Goal: Navigation & Orientation: Find specific page/section

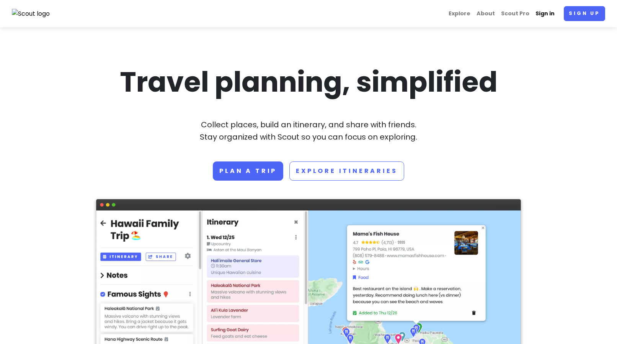
click at [543, 14] on link "Sign in" at bounding box center [545, 13] width 25 height 15
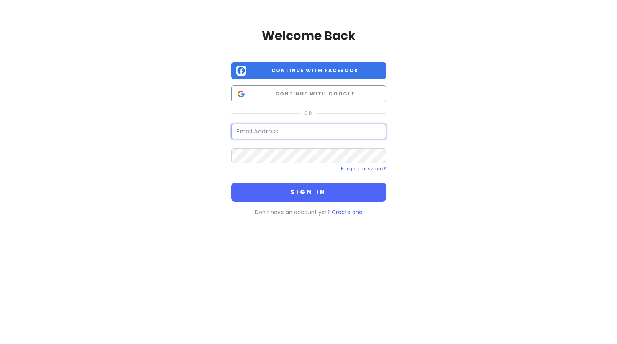
type input "[EMAIL_ADDRESS][DOMAIN_NAME]"
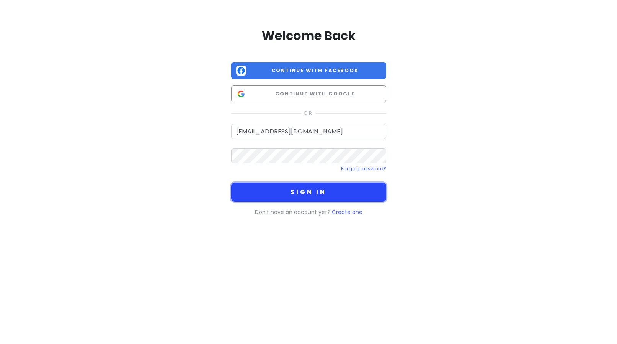
click at [311, 192] on button "Sign in" at bounding box center [308, 191] width 155 height 19
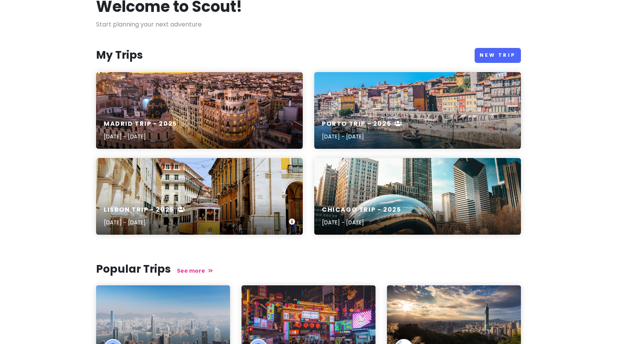
scroll to position [56, 0]
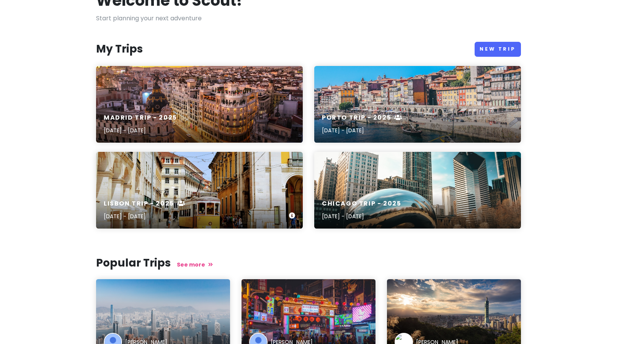
click at [171, 186] on div "Lisbon Trip - [DATE], 2025 - [DATE]" at bounding box center [199, 190] width 207 height 77
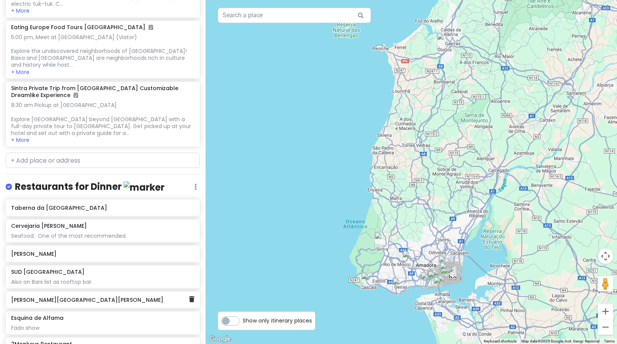
scroll to position [327, 0]
click at [25, 247] on div "[PERSON_NAME]" at bounding box center [100, 252] width 178 height 11
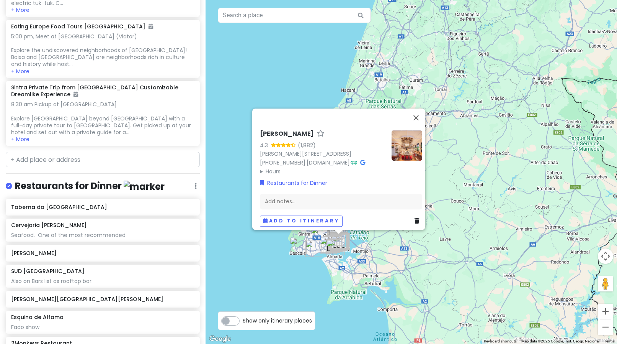
click at [270, 130] on h6 "[PERSON_NAME]" at bounding box center [287, 134] width 54 height 8
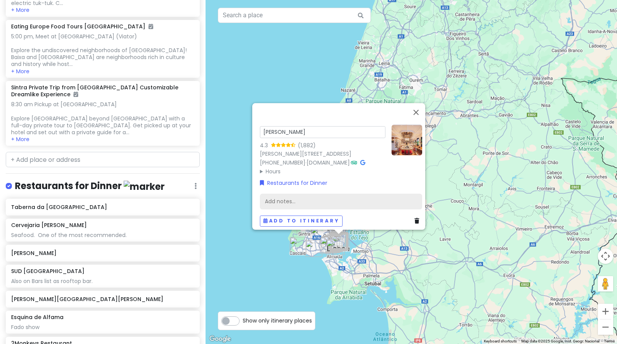
click at [359, 193] on div "Add notes..." at bounding box center [341, 201] width 162 height 16
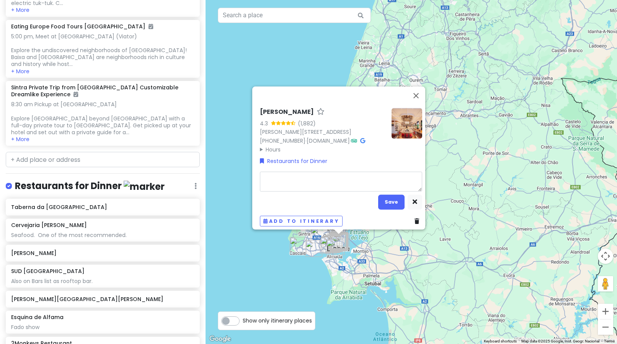
click at [430, 264] on div "Rocco 4.3 (1,882) [PERSON_NAME][STREET_ADDRESS] [PHONE_NUMBER] · [DOMAIN_NAME] …" at bounding box center [412, 172] width 412 height 344
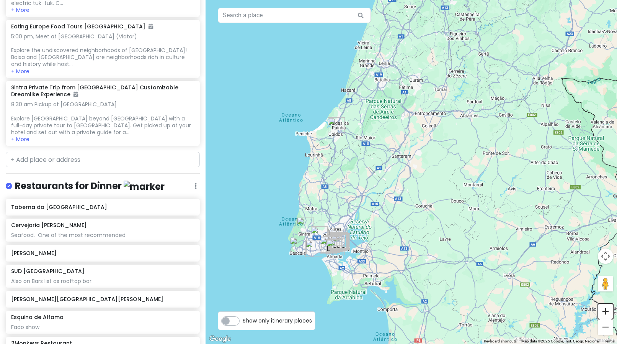
click at [606, 311] on button "Zoom in" at bounding box center [605, 310] width 15 height 15
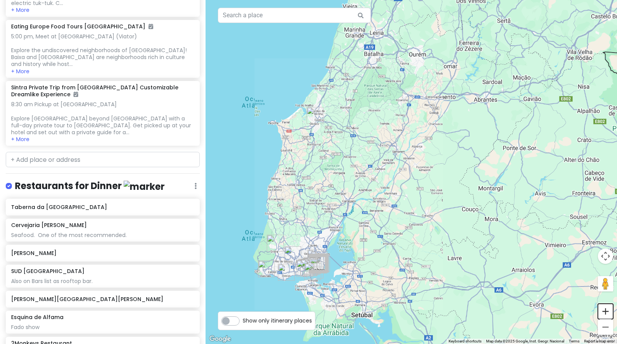
click at [606, 311] on button "Zoom in" at bounding box center [605, 310] width 15 height 15
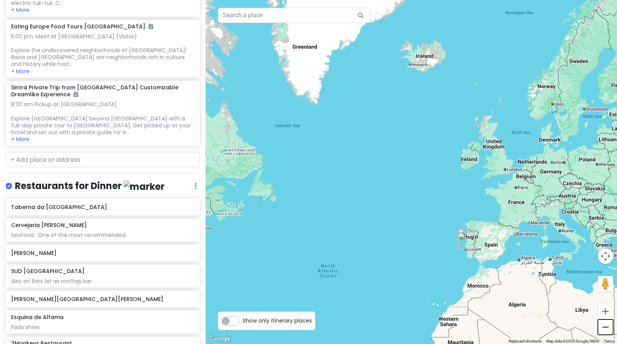
click at [607, 327] on button "Zoom out" at bounding box center [605, 326] width 15 height 15
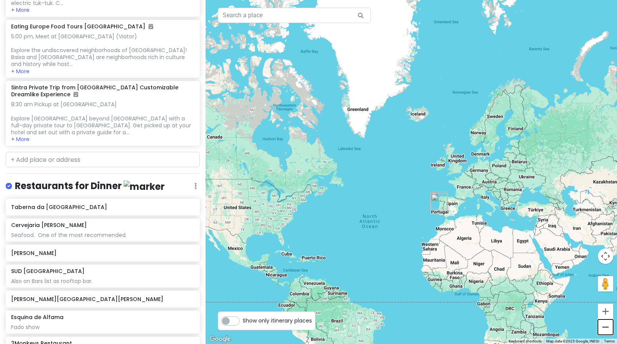
click at [607, 327] on button "Zoom out" at bounding box center [605, 326] width 15 height 15
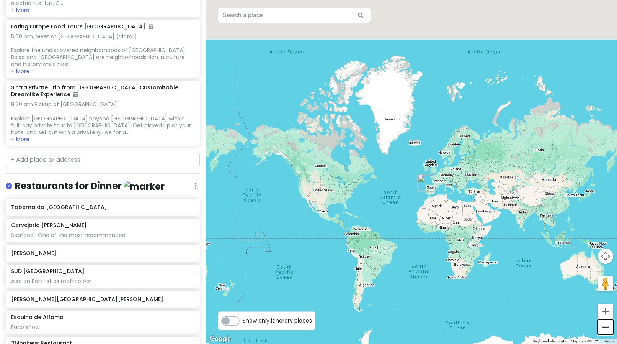
click at [607, 327] on button "Zoom out" at bounding box center [605, 326] width 15 height 15
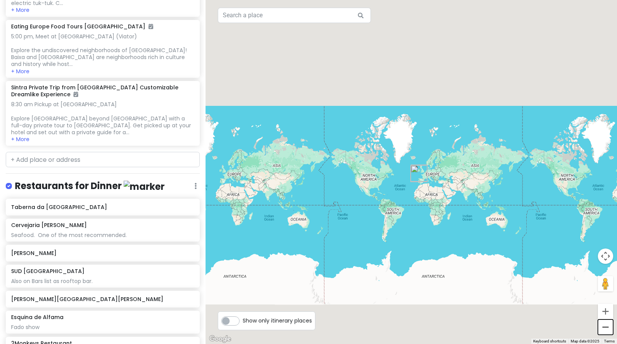
click at [607, 327] on button "Zoom out" at bounding box center [605, 326] width 15 height 15
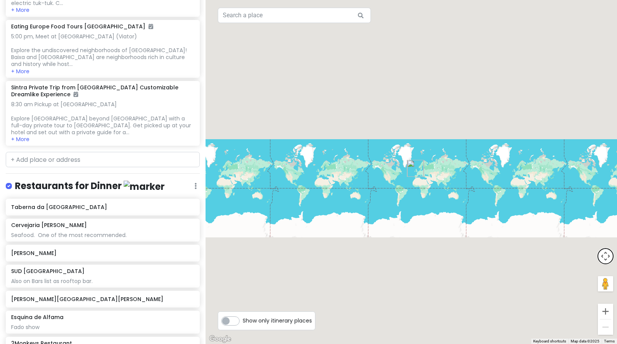
click at [607, 258] on button "Map camera controls" at bounding box center [605, 255] width 15 height 15
click at [410, 164] on img "Canalha" at bounding box center [415, 168] width 17 height 17
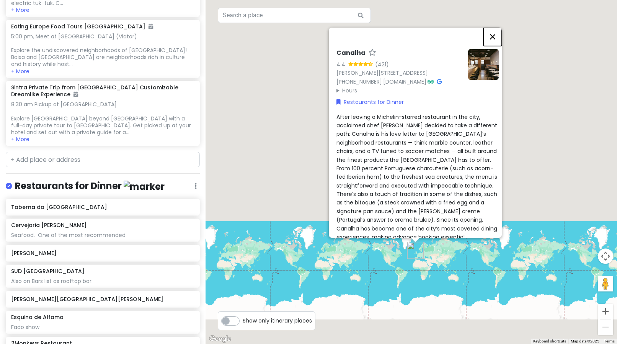
click at [497, 30] on button "Close" at bounding box center [493, 37] width 18 height 18
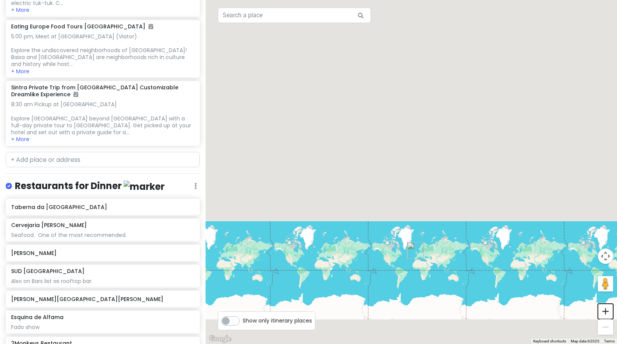
click at [605, 313] on button "Zoom in" at bounding box center [605, 310] width 15 height 15
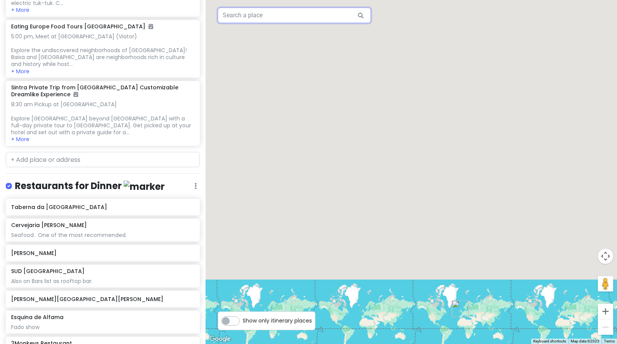
click at [257, 14] on input "text" at bounding box center [294, 15] width 153 height 15
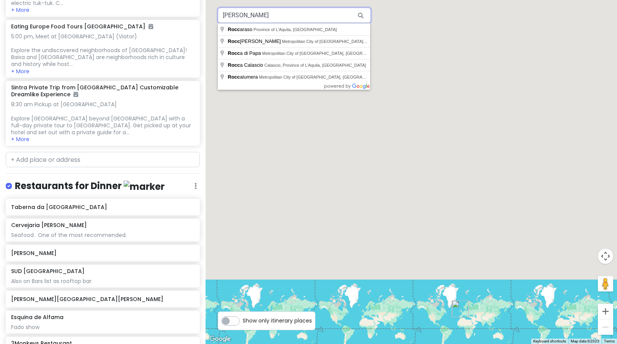
type input "[PERSON_NAME]"
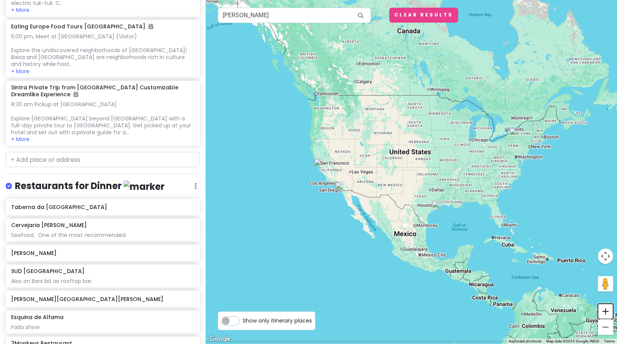
click at [607, 313] on button "Zoom in" at bounding box center [605, 310] width 15 height 15
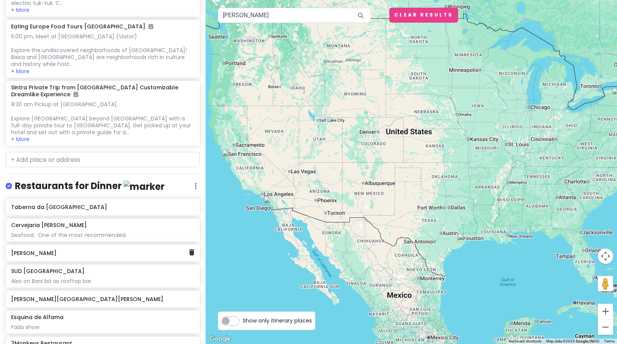
click at [25, 249] on h6 "[PERSON_NAME]" at bounding box center [100, 252] width 178 height 7
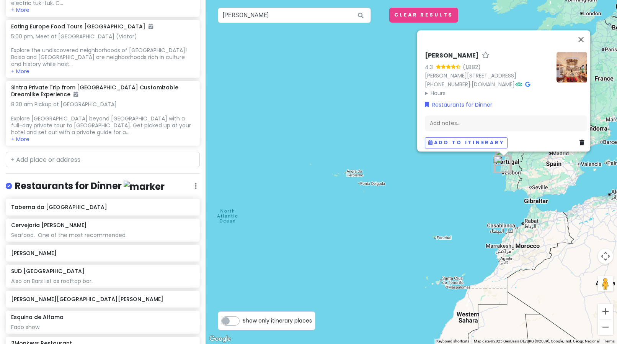
click at [501, 165] on img "Canalha" at bounding box center [503, 164] width 17 height 17
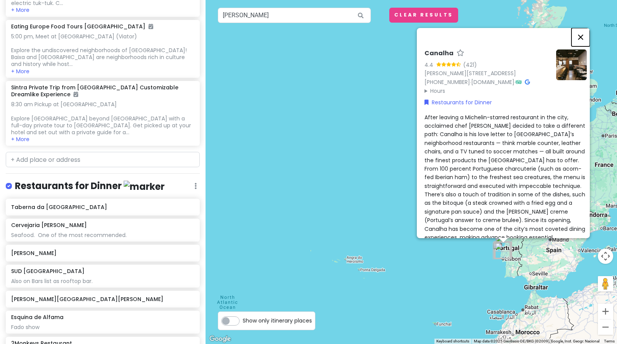
click at [584, 32] on button "Close" at bounding box center [581, 37] width 18 height 18
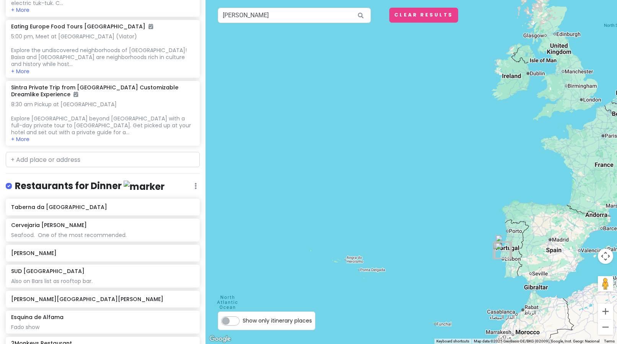
click at [496, 247] on img "Canalha" at bounding box center [503, 250] width 17 height 17
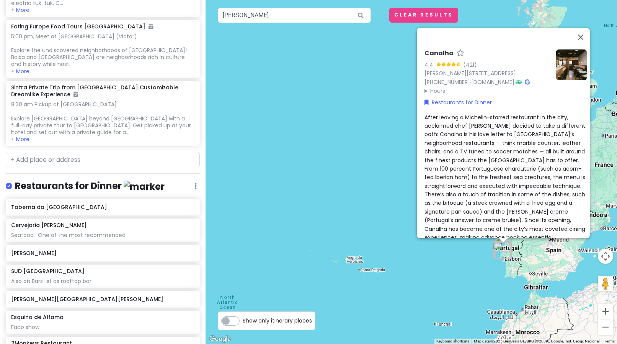
click at [495, 247] on img "Porto de Recreio de Oeiras (Marina de Oeiras)" at bounding box center [502, 250] width 17 height 17
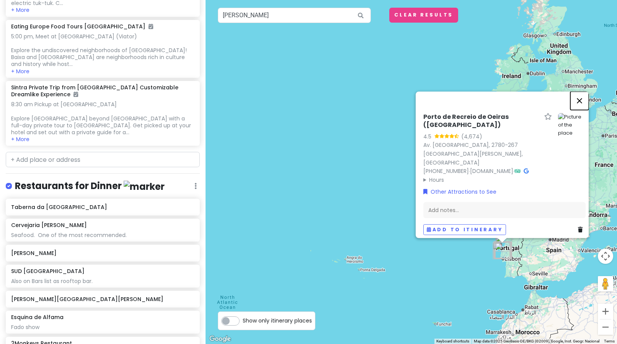
click at [586, 105] on button "Close" at bounding box center [580, 100] width 18 height 18
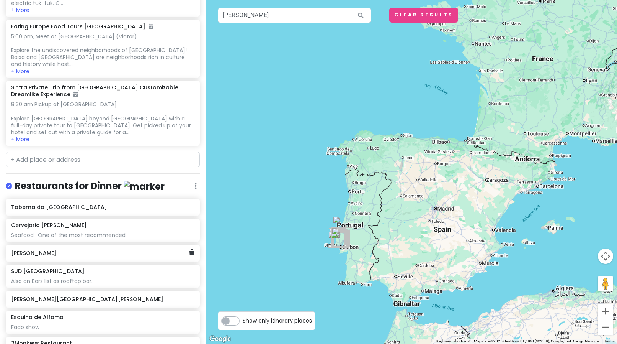
click at [21, 244] on div "[PERSON_NAME]" at bounding box center [103, 252] width 194 height 17
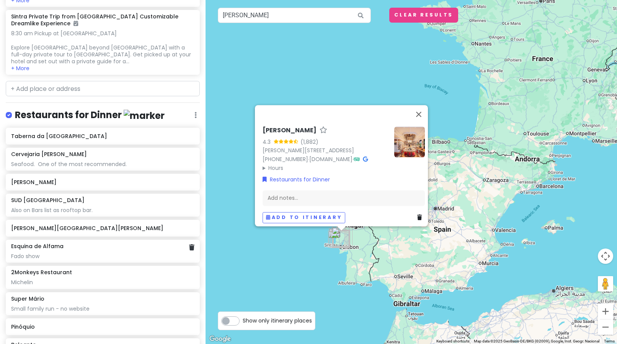
scroll to position [399, 0]
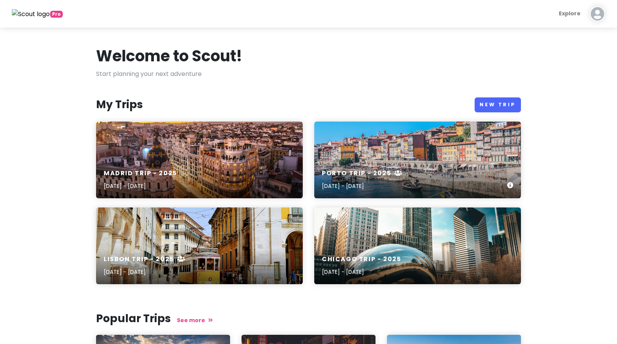
click at [338, 162] on div "Porto Trip - [DATE], 2025 - [DATE]" at bounding box center [417, 180] width 207 height 36
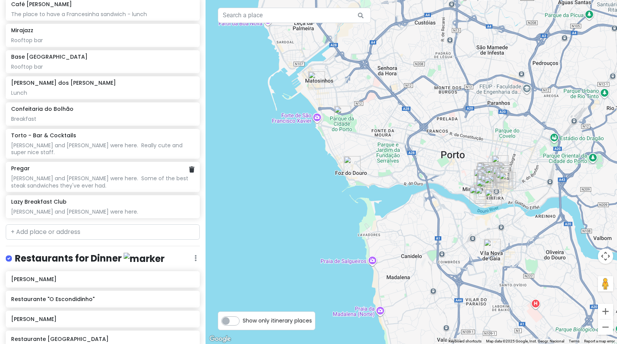
scroll to position [572, 0]
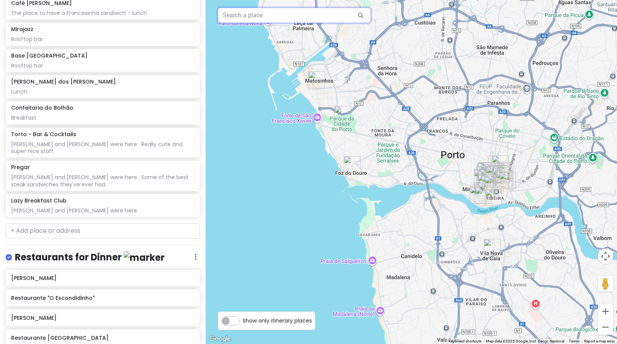
click at [233, 16] on input "text" at bounding box center [294, 15] width 153 height 15
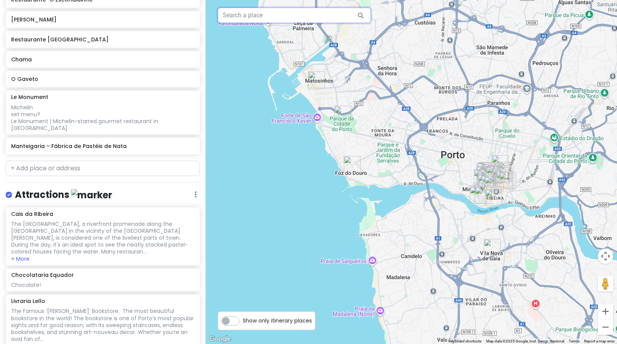
scroll to position [871, 0]
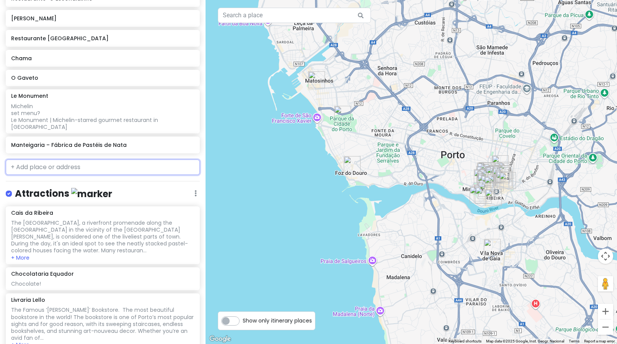
click at [77, 159] on input "text" at bounding box center [103, 166] width 194 height 15
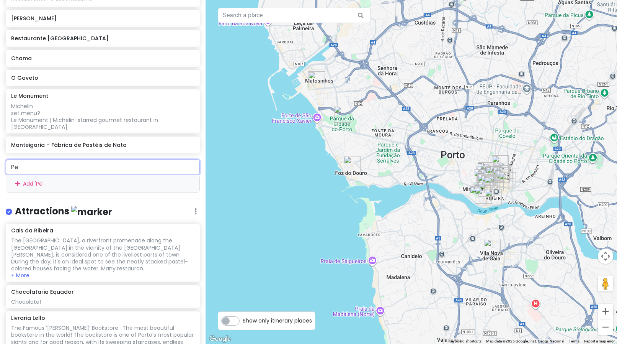
type input "P"
